Goal: Task Accomplishment & Management: Use online tool/utility

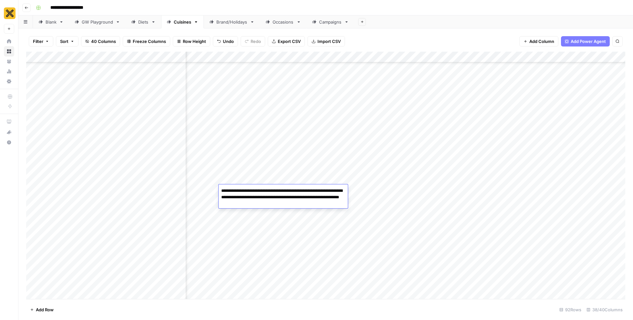
click at [375, 196] on div "Add Column" at bounding box center [325, 175] width 599 height 247
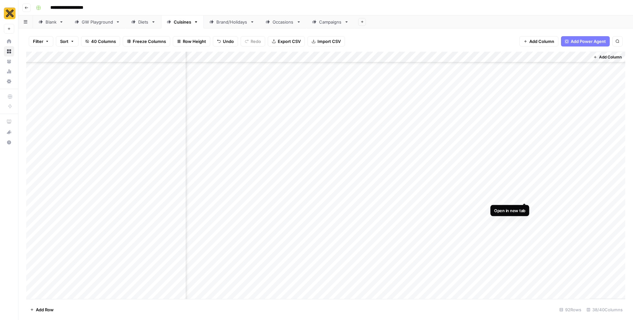
click at [526, 188] on div "Add Column" at bounding box center [325, 175] width 599 height 247
click at [408, 190] on div "Add Column" at bounding box center [325, 175] width 599 height 247
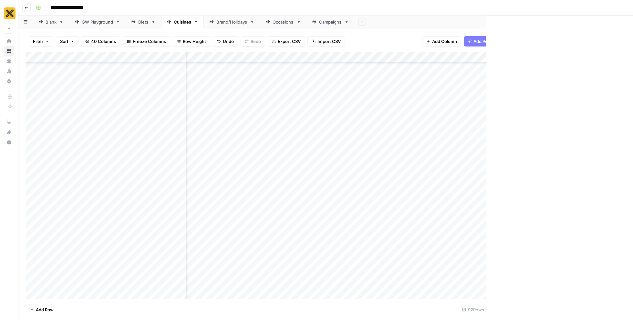
scroll to position [1271, 1583]
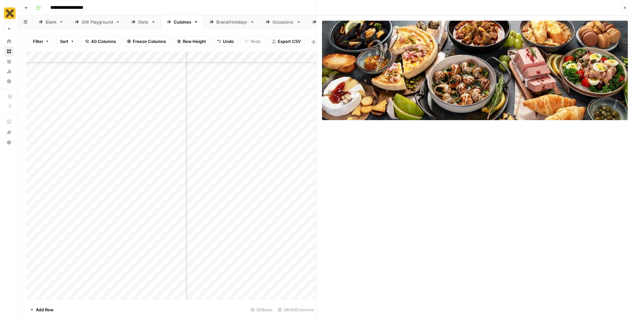
click at [619, 5] on div "Close" at bounding box center [475, 8] width 308 height 8
click at [623, 6] on icon "button" at bounding box center [625, 8] width 4 height 4
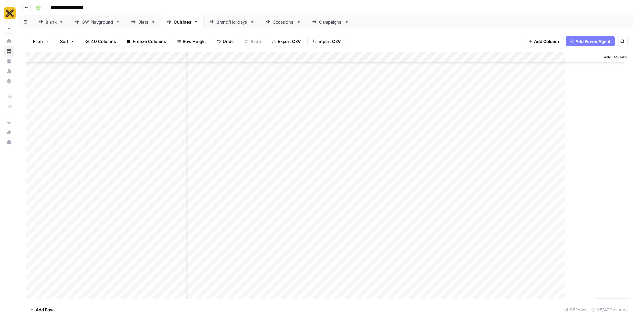
scroll to position [1271, 1579]
click at [357, 207] on div "Add Column" at bounding box center [325, 175] width 599 height 247
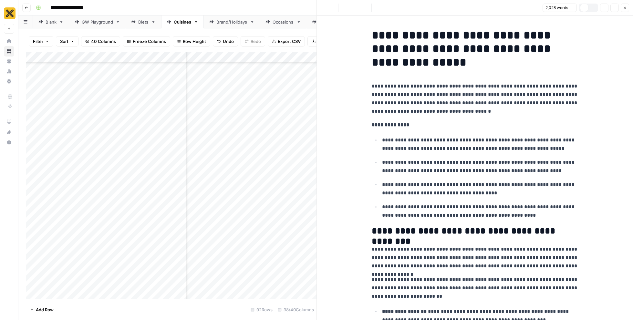
click at [411, 162] on p "**********" at bounding box center [480, 166] width 196 height 17
click at [604, 6] on icon "button" at bounding box center [604, 8] width 4 height 4
click at [197, 207] on div "Add Column" at bounding box center [171, 175] width 290 height 247
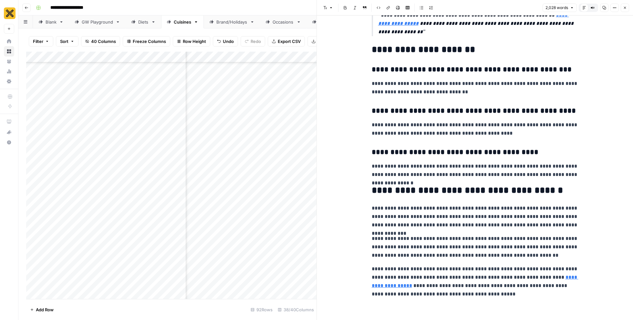
click at [626, 8] on icon "button" at bounding box center [625, 8] width 4 height 4
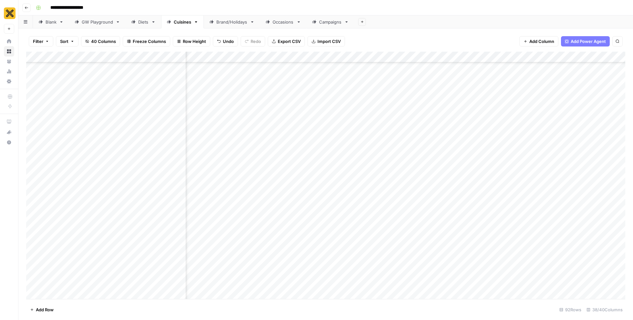
scroll to position [1271, 1061]
click at [302, 209] on div "Add Column" at bounding box center [325, 175] width 599 height 247
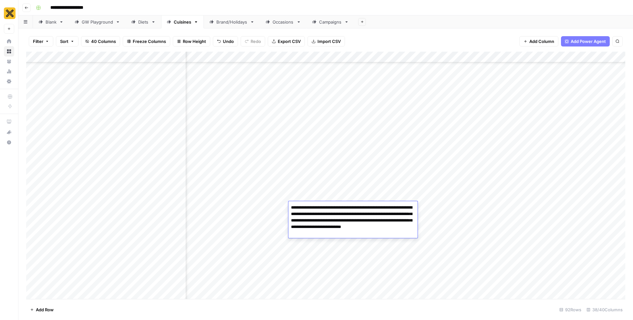
click at [302, 209] on textarea "**********" at bounding box center [352, 220] width 129 height 35
